Goal: Task Accomplishment & Management: Complete application form

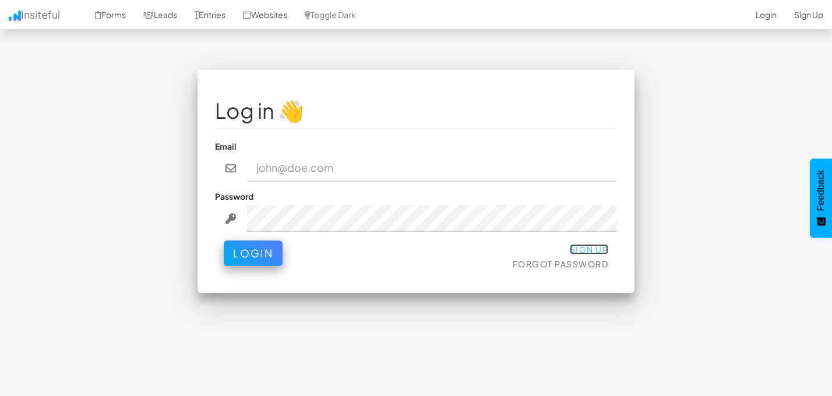
click at [593, 248] on link "Sign Up" at bounding box center [589, 249] width 39 height 10
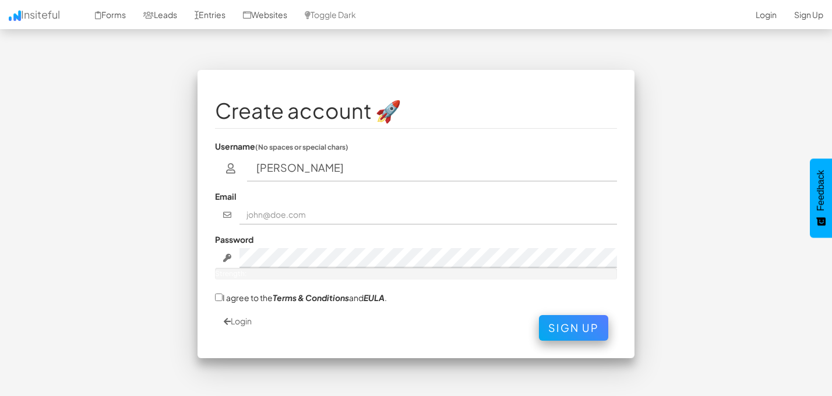
type input "[PERSON_NAME]"
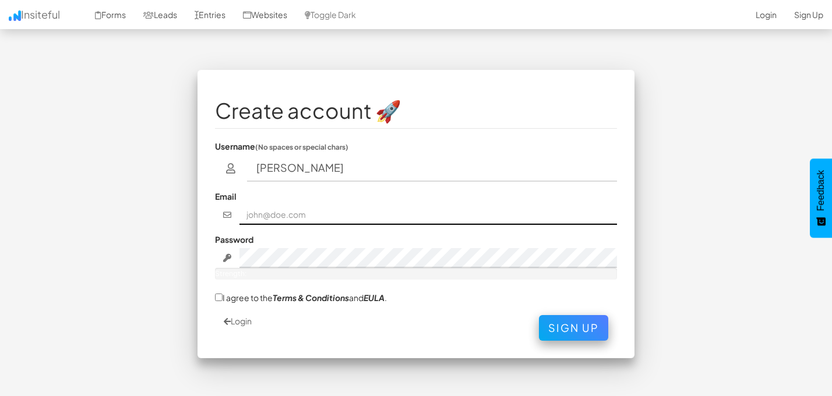
type input "[EMAIL_ADDRESS][DOMAIN_NAME]"
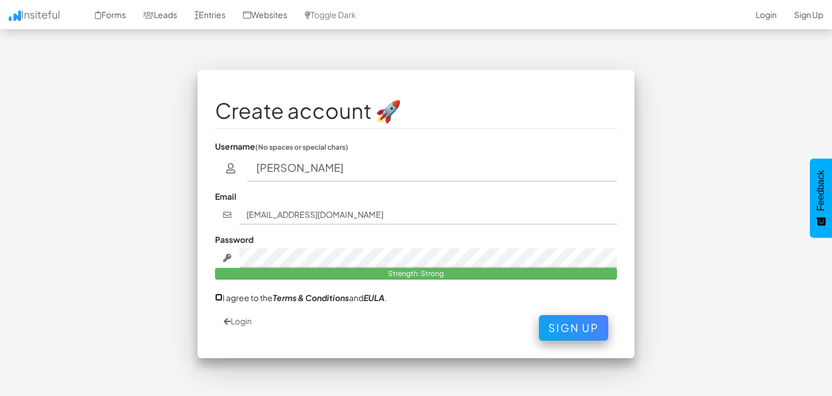
click at [217, 298] on input "I agree to the Terms & Conditions and EULA ." at bounding box center [219, 298] width 8 height 8
checkbox input "true"
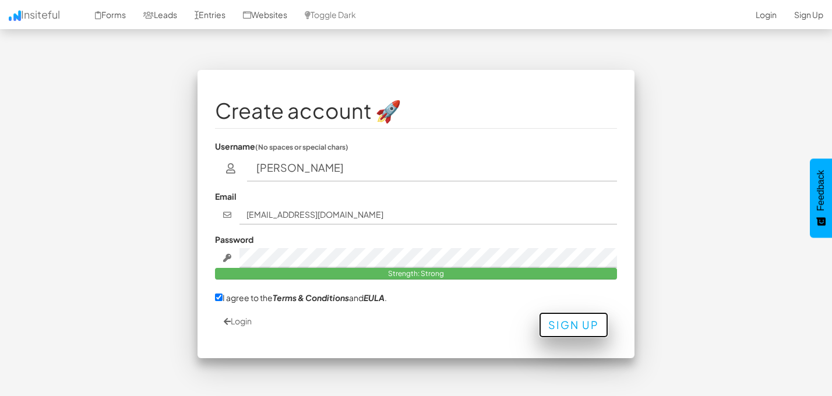
click at [573, 319] on button "Sign Up" at bounding box center [573, 325] width 69 height 26
click at [600, 294] on div "I agree to the Terms & Conditions and EULA ." at bounding box center [416, 298] width 402 height 15
click at [580, 323] on button "Sign Up" at bounding box center [573, 325] width 69 height 26
click at [554, 246] on div "Password Strength: Strong" at bounding box center [416, 257] width 402 height 46
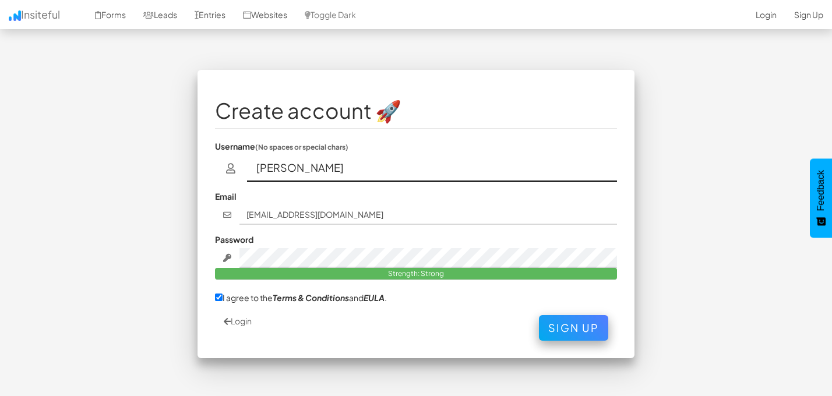
click at [407, 175] on input "Valerie Cai" at bounding box center [432, 168] width 371 height 27
type input "Valerie"
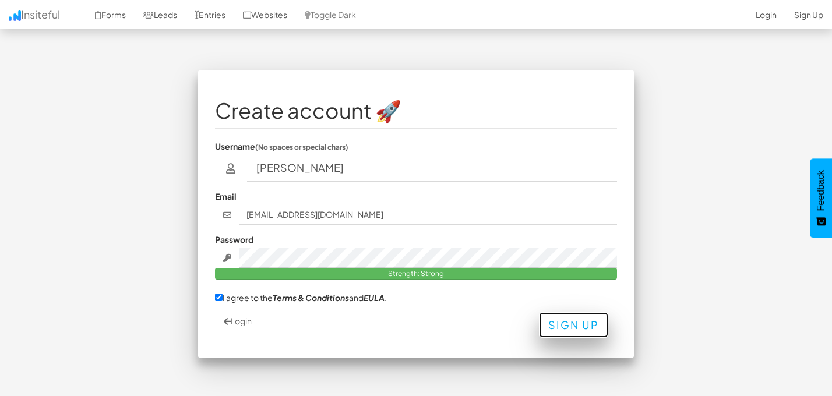
click at [561, 325] on button "Sign Up" at bounding box center [573, 325] width 69 height 26
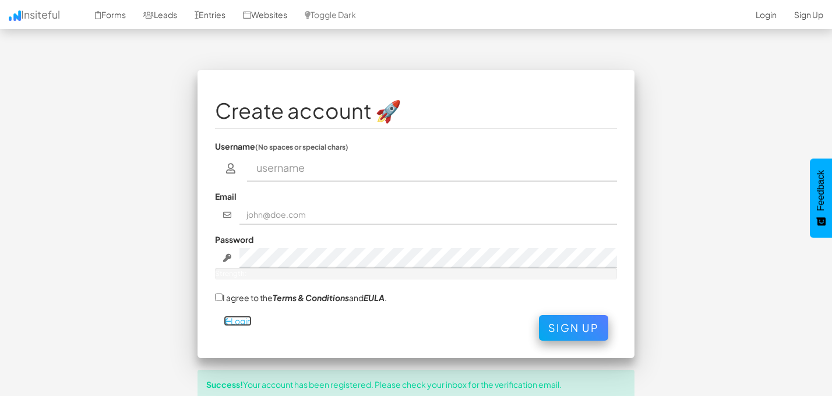
click at [243, 321] on link "Login" at bounding box center [238, 321] width 28 height 10
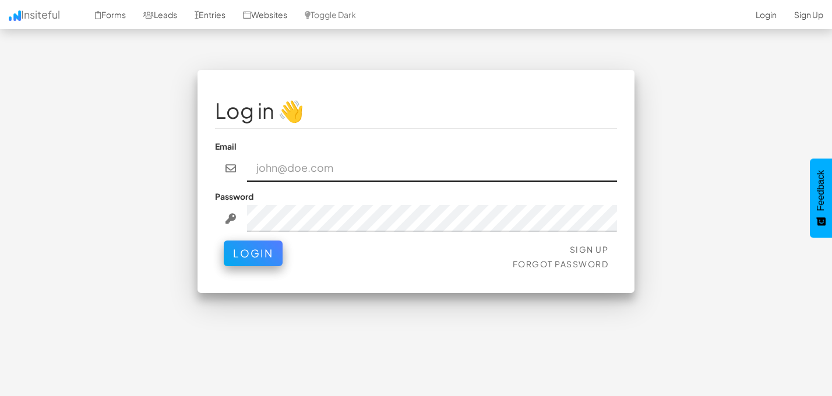
type input "[EMAIL_ADDRESS][DOMAIN_NAME]"
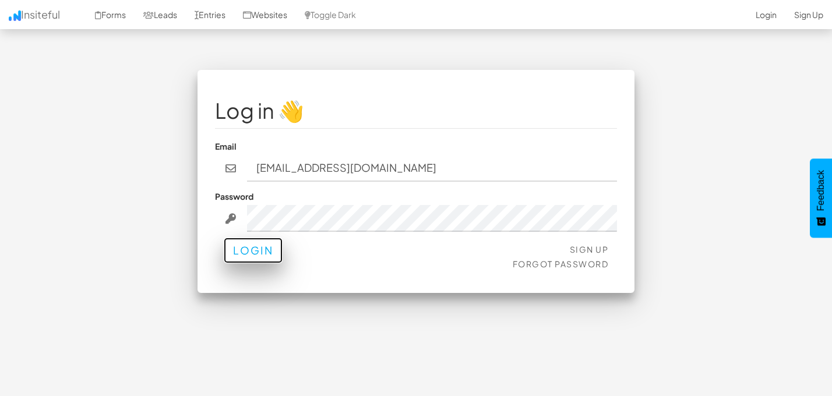
click at [256, 258] on button "Login" at bounding box center [253, 251] width 59 height 26
